Goal: Contribute content

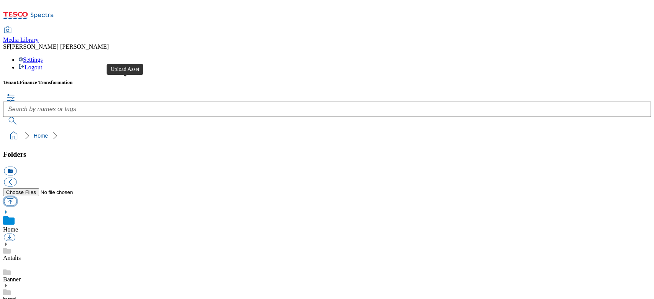
click at [16, 196] on button "button" at bounding box center [10, 200] width 13 height 9
type input "C:\fakepath\Catalog Upload Template_20250826101319.xlsx"
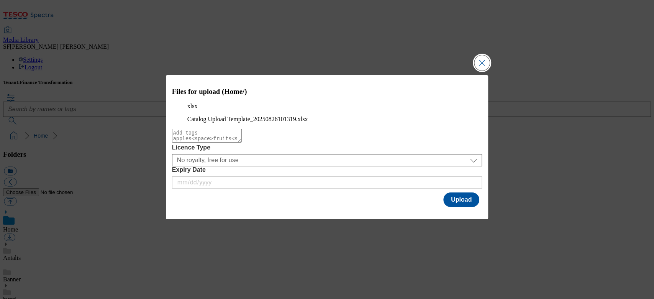
click at [484, 55] on button "Close Modal" at bounding box center [481, 62] width 15 height 15
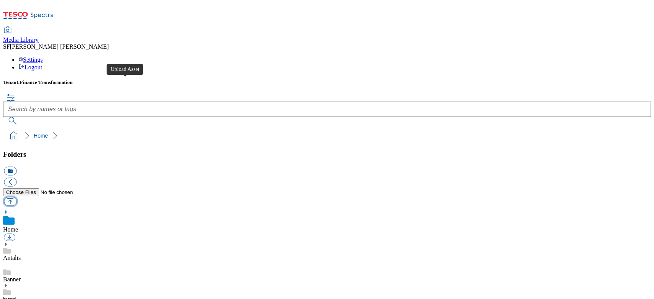
click at [16, 196] on button "button" at bounding box center [10, 200] width 13 height 9
type input "C:\fakepath\700000413001.jpg"
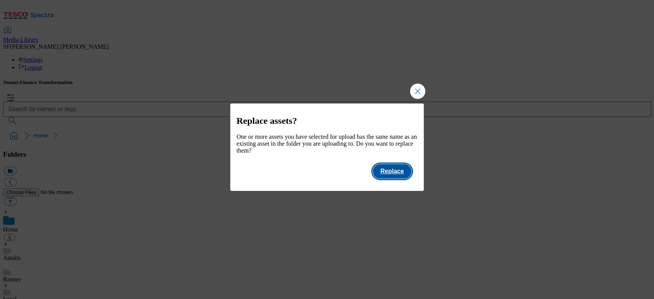
click at [394, 176] on button "Replace" at bounding box center [392, 171] width 39 height 15
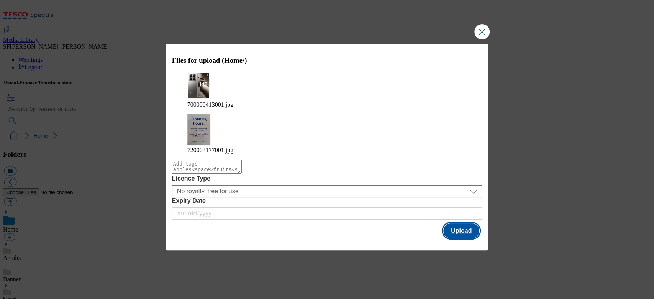
click at [461, 223] on button "Upload" at bounding box center [461, 230] width 36 height 15
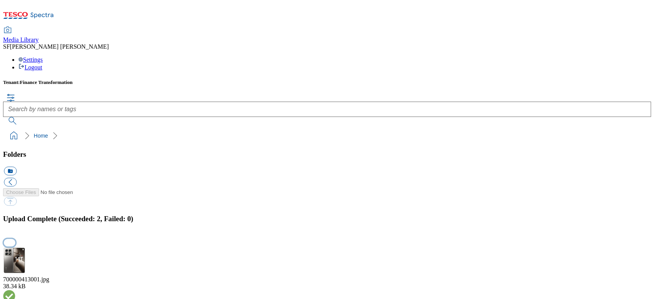
click at [15, 239] on button "button" at bounding box center [9, 242] width 11 height 7
